Goal: Navigation & Orientation: Find specific page/section

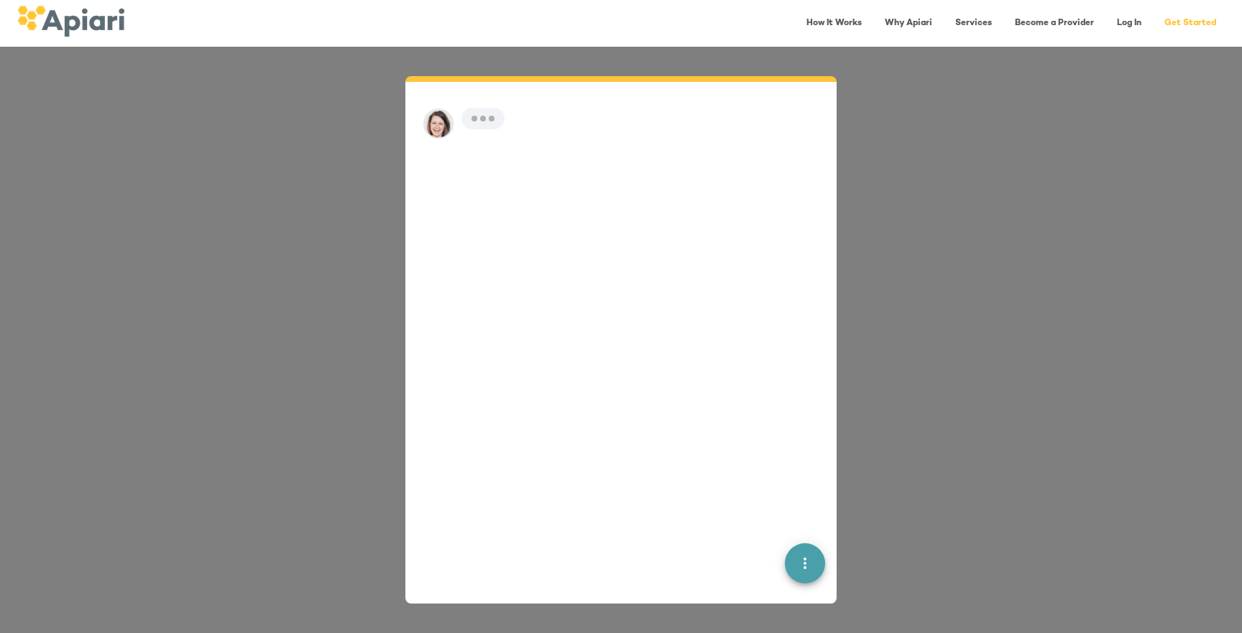
scroll to position [20, 0]
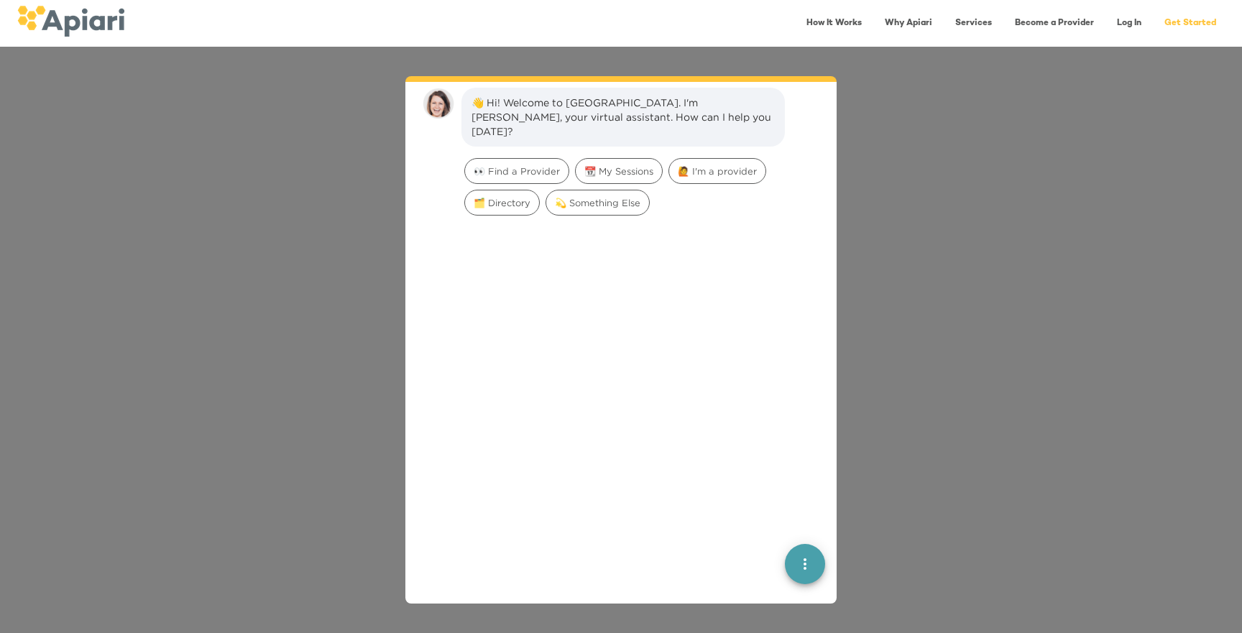
click at [1132, 24] on link "Log In" at bounding box center [1130, 23] width 42 height 29
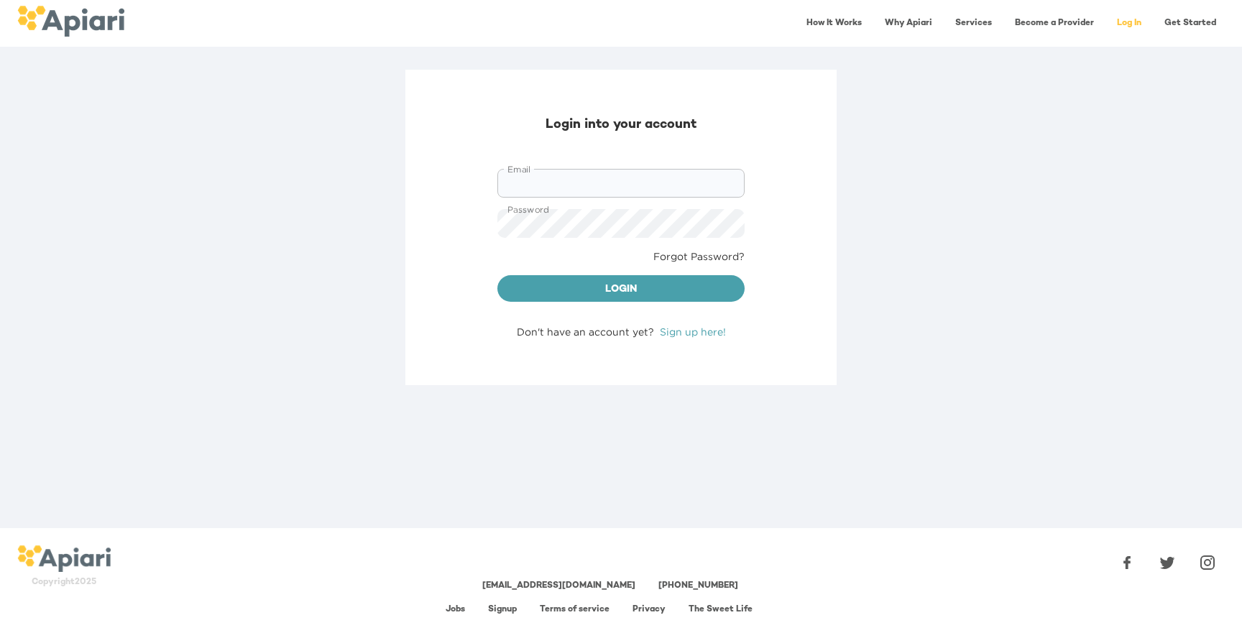
click at [561, 185] on input "Email" at bounding box center [621, 183] width 247 height 29
type input "**********"
click at [619, 282] on span "Login" at bounding box center [621, 290] width 224 height 18
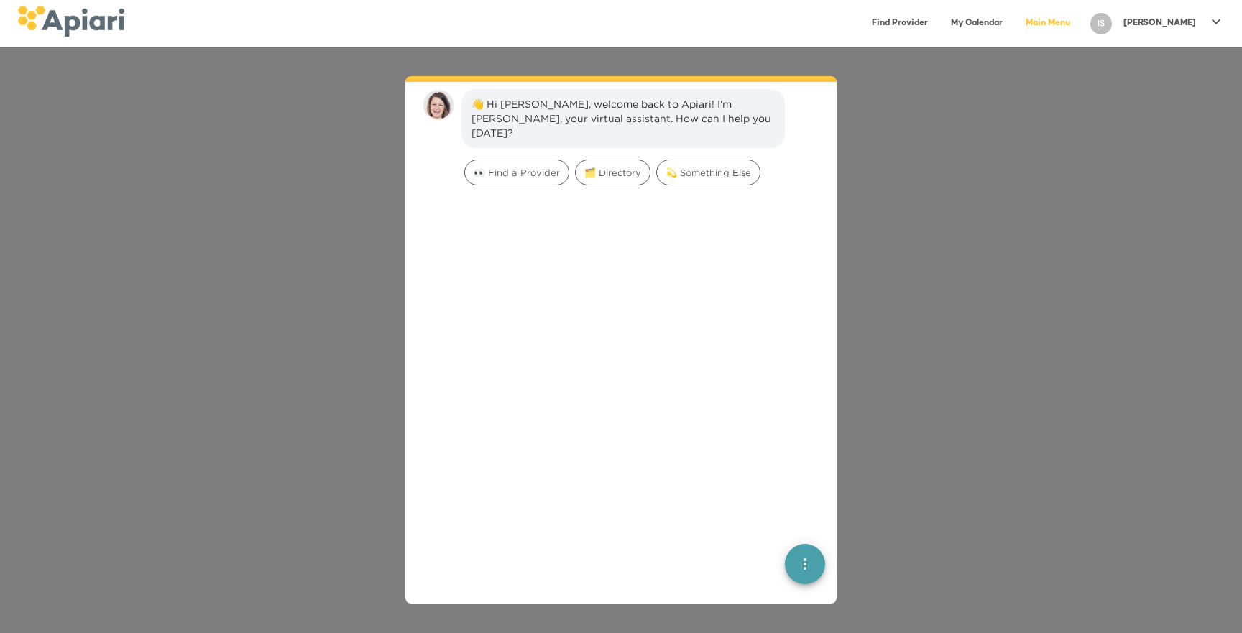
scroll to position [20, 0]
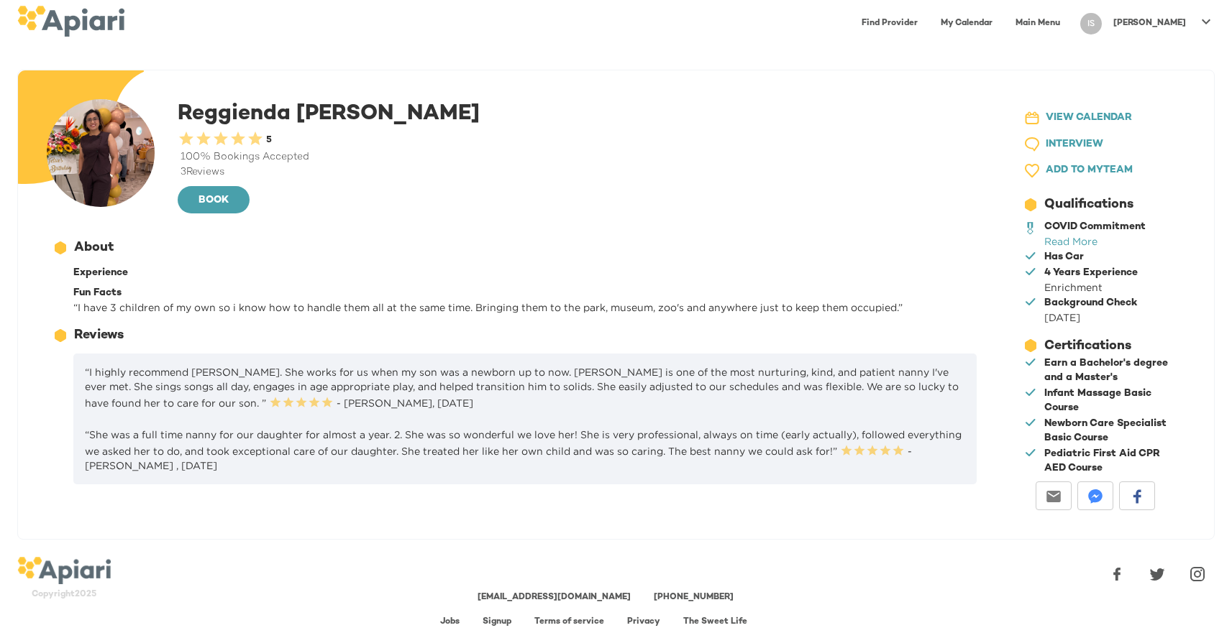
drag, startPoint x: 179, startPoint y: 170, endPoint x: 250, endPoint y: 173, distance: 71.3
click at [250, 173] on div "3 Reviews" at bounding box center [580, 172] width 804 height 14
